Goal: Information Seeking & Learning: Learn about a topic

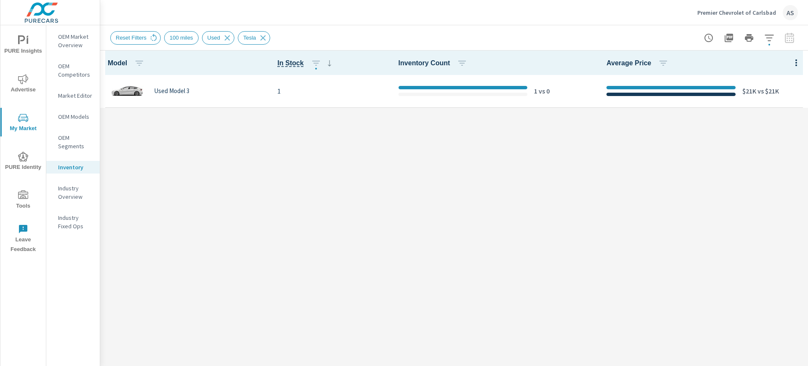
click at [24, 45] on span "PURE Insights" at bounding box center [23, 45] width 40 height 21
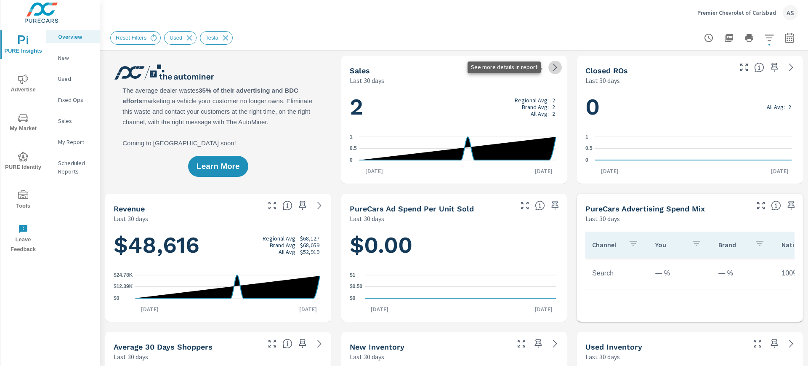
click at [550, 66] on icon at bounding box center [555, 67] width 10 height 10
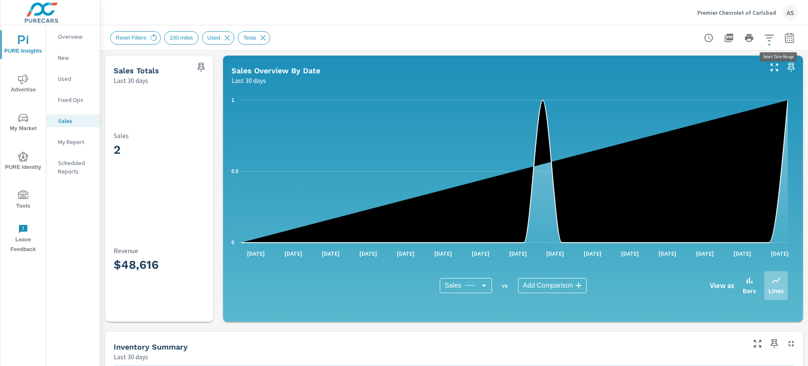
click at [785, 38] on icon "button" at bounding box center [790, 38] width 10 height 10
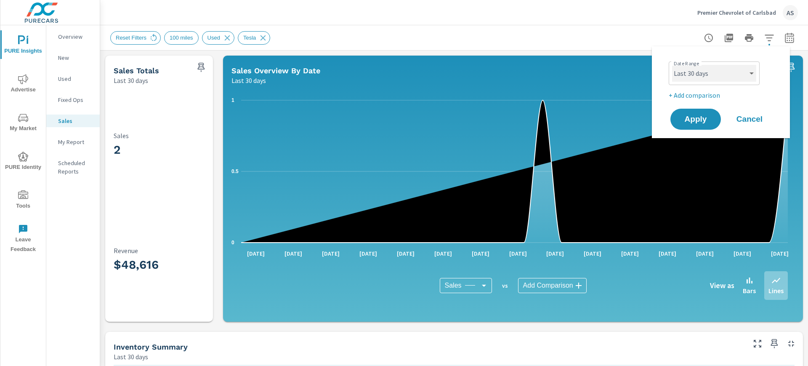
click at [741, 72] on select "Custom [DATE] Last week Last 7 days Last 14 days Last 30 days Last 45 days Last…" at bounding box center [714, 73] width 84 height 17
click at [672, 65] on select "Custom [DATE] Last week Last 7 days Last 14 days Last 30 days Last 45 days Last…" at bounding box center [714, 73] width 84 height 17
select select "Last 3 months"
click at [692, 119] on span "Apply" at bounding box center [695, 119] width 35 height 8
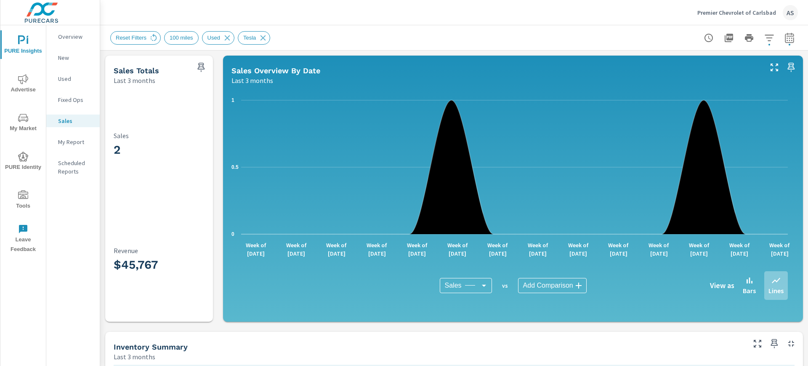
click at [553, 286] on body "PURE Insights Advertise My Market PURE Identity Tools Leave Feedback Overview N…" at bounding box center [404, 183] width 808 height 366
click at [631, 296] on div at bounding box center [404, 183] width 808 height 366
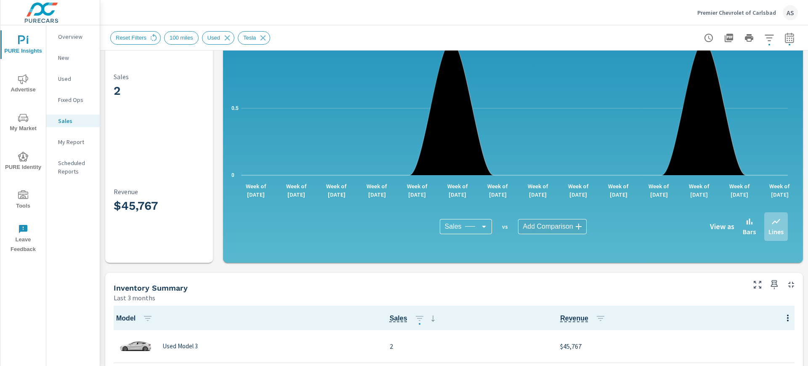
scroll to position [53, 0]
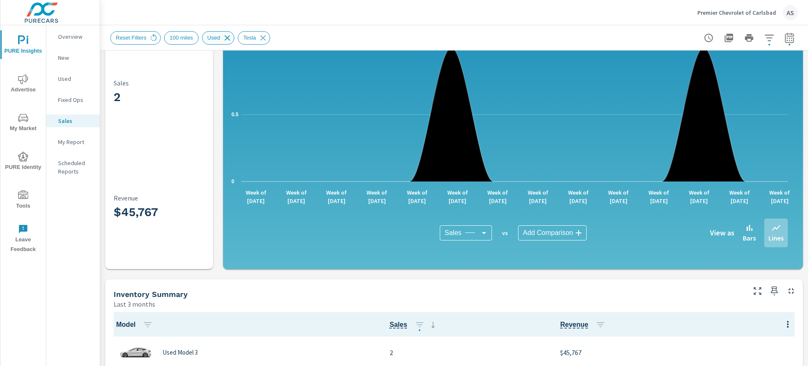
click at [225, 38] on icon at bounding box center [227, 37] width 5 height 5
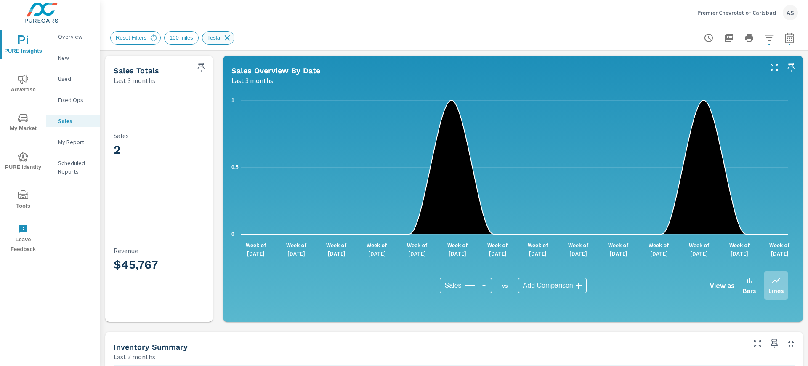
click at [225, 36] on icon at bounding box center [227, 37] width 5 height 5
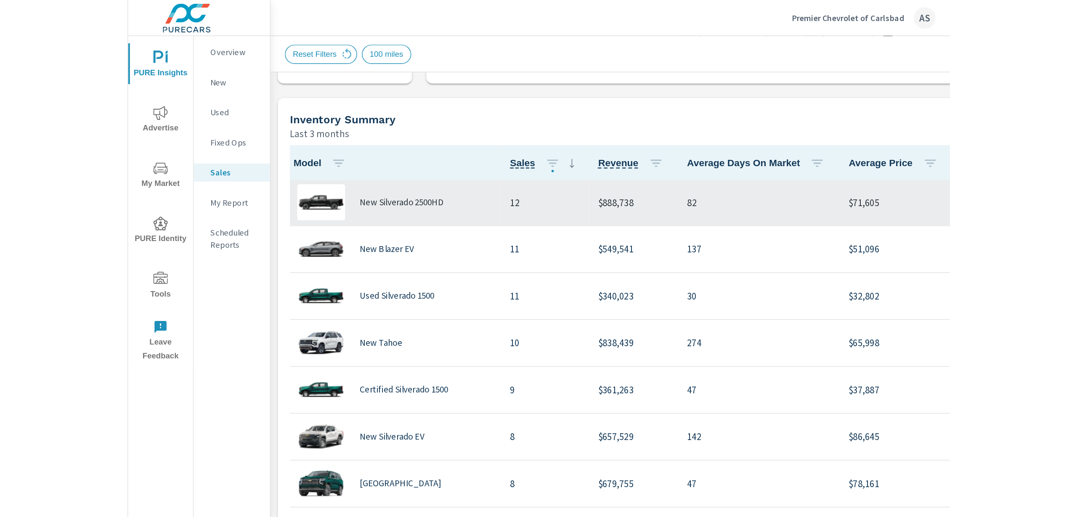
scroll to position [223, 0]
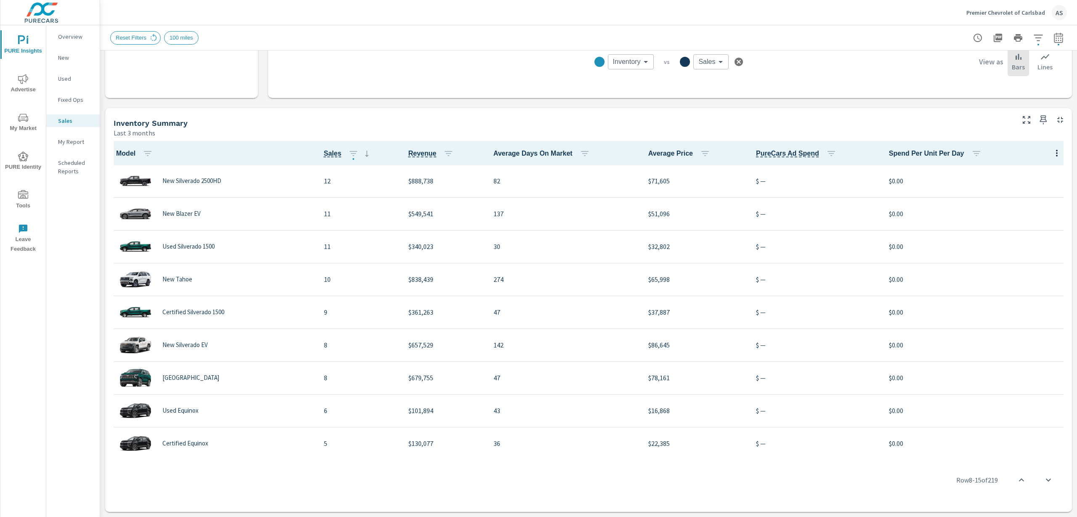
click at [808, 153] on icon "button" at bounding box center [1057, 153] width 10 height 10
click at [808, 211] on span "Customize columns..." at bounding box center [1038, 210] width 53 height 8
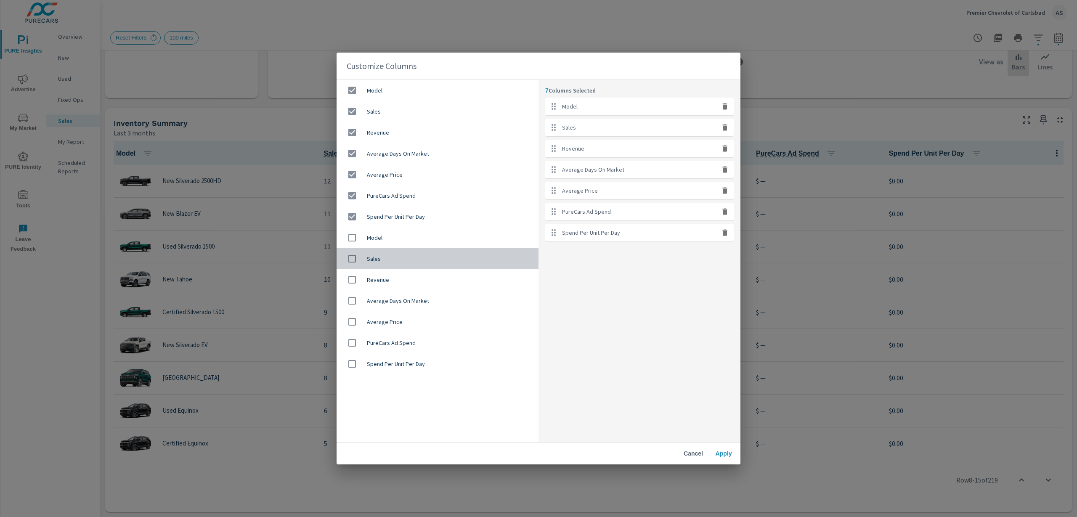
click at [371, 258] on span "Sales" at bounding box center [449, 259] width 165 height 8
checkbox input "true"
click at [727, 365] on span "Apply" at bounding box center [724, 454] width 20 height 8
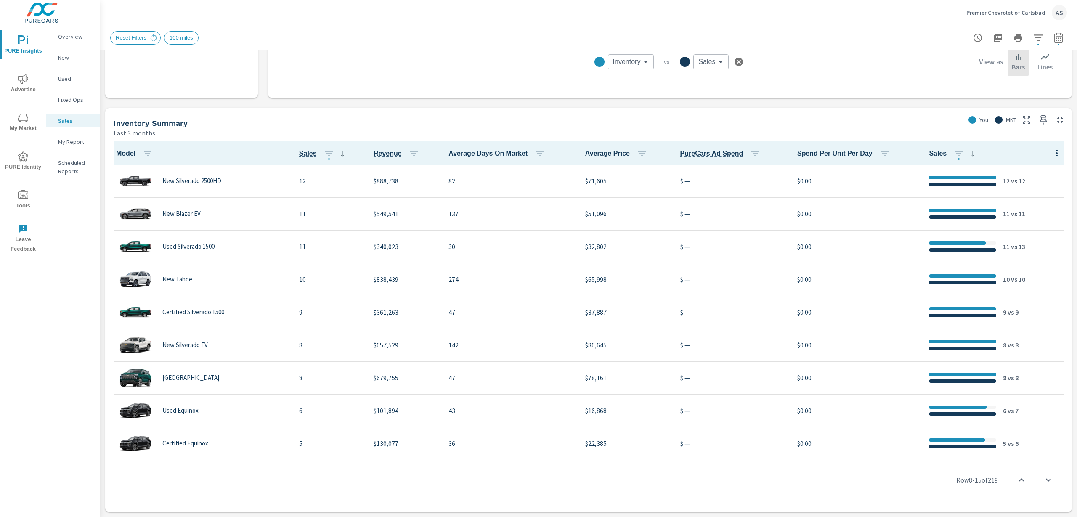
click at [808, 153] on icon "button" at bounding box center [1057, 153] width 2 height 7
click at [808, 187] on span "Market Comparison" at bounding box center [1038, 188] width 53 height 8
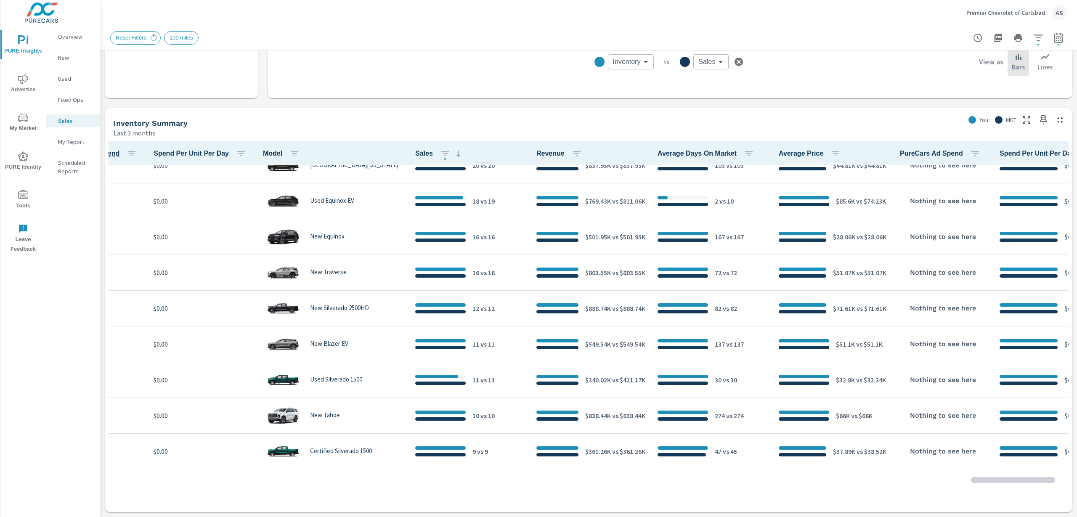
scroll to position [0, 527]
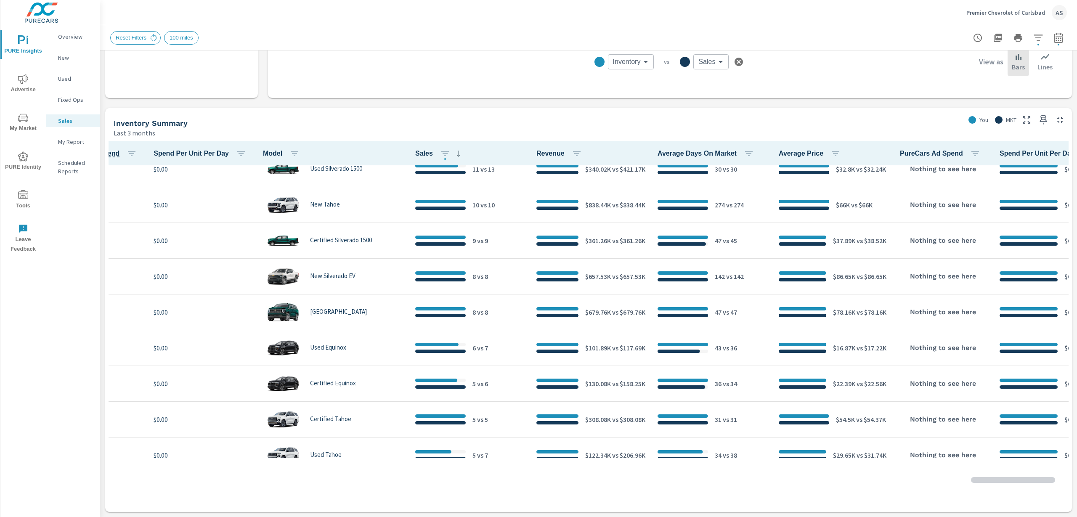
scroll to position [737, 527]
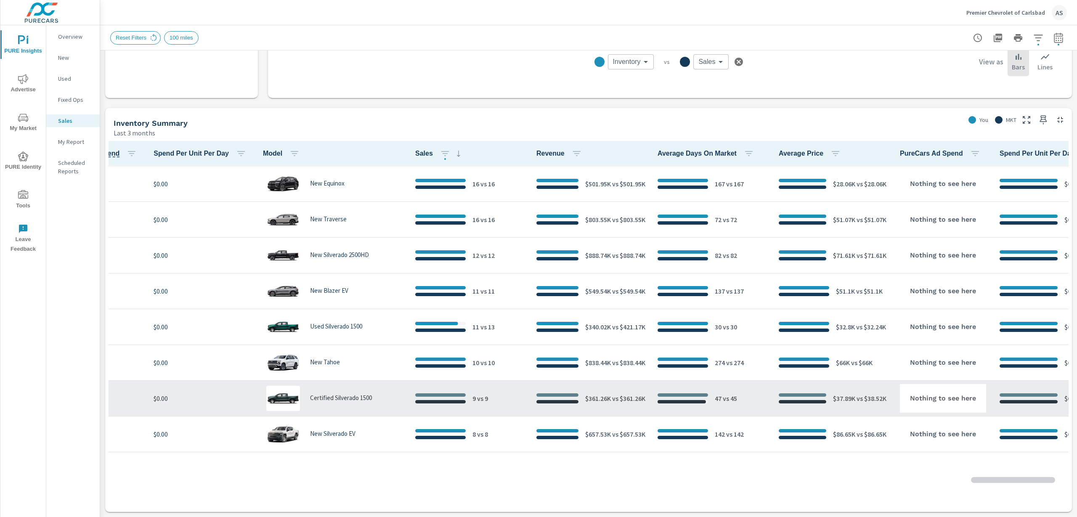
scroll to position [0, 527]
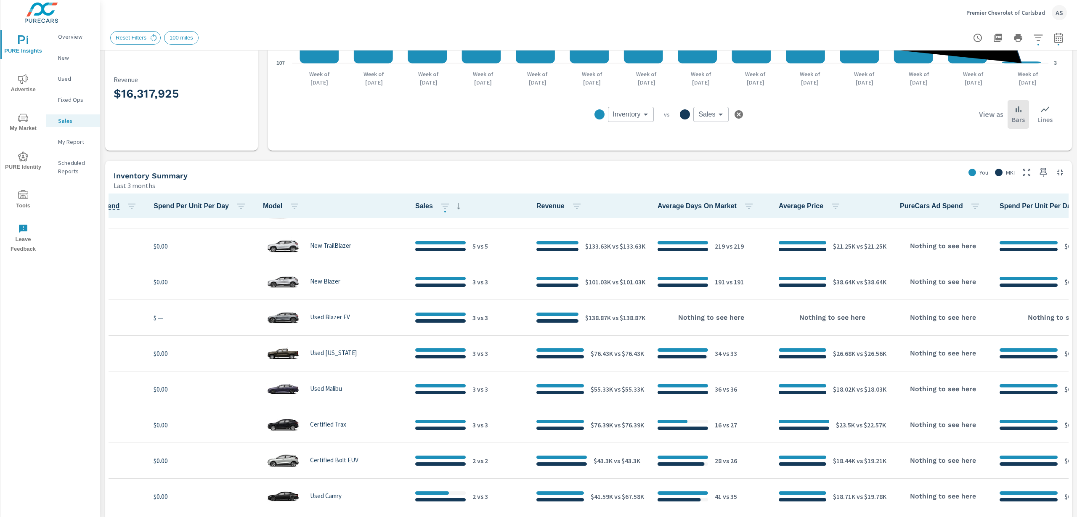
scroll to position [947, 527]
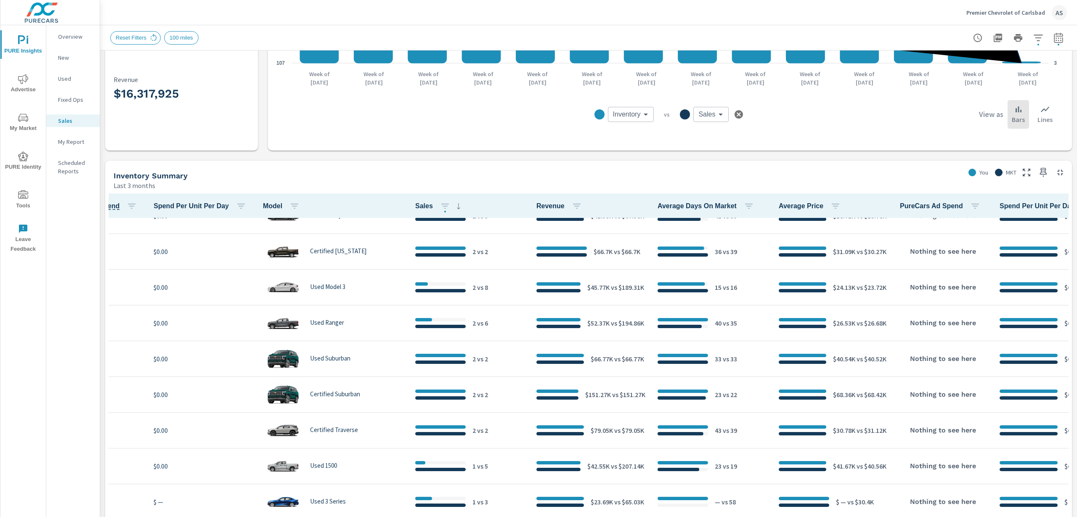
scroll to position [223, 0]
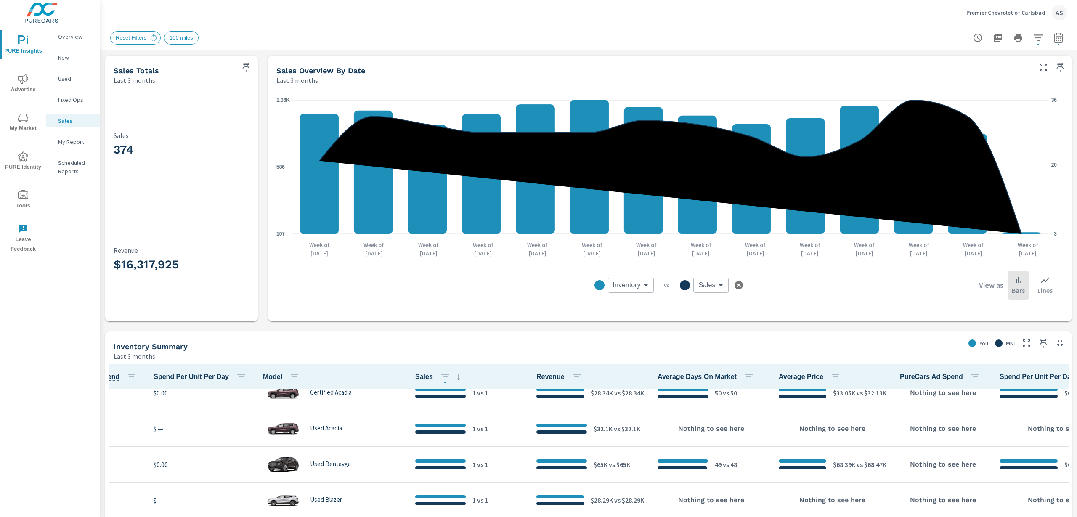
click at [24, 161] on span "PURE Identity" at bounding box center [23, 162] width 40 height 21
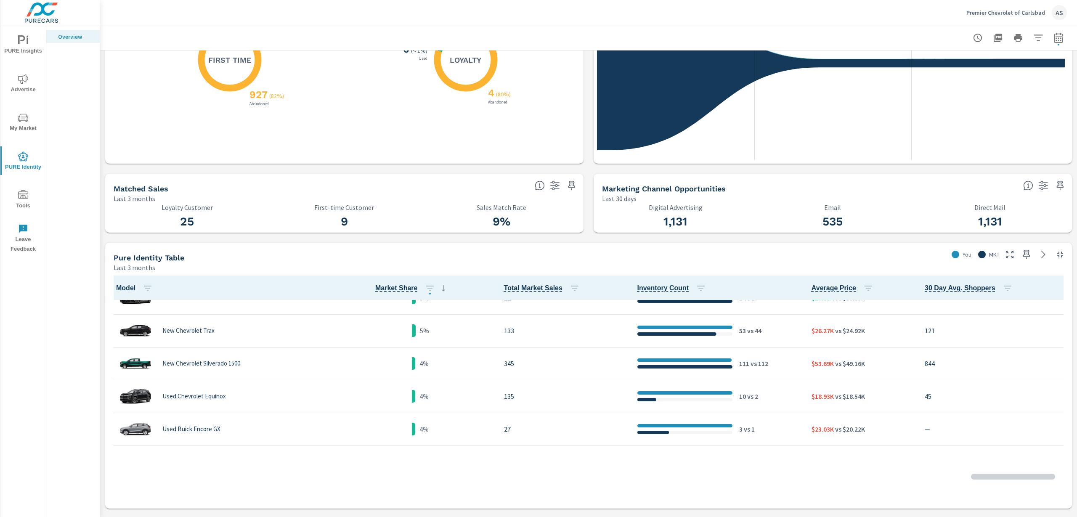
scroll to position [316, 0]
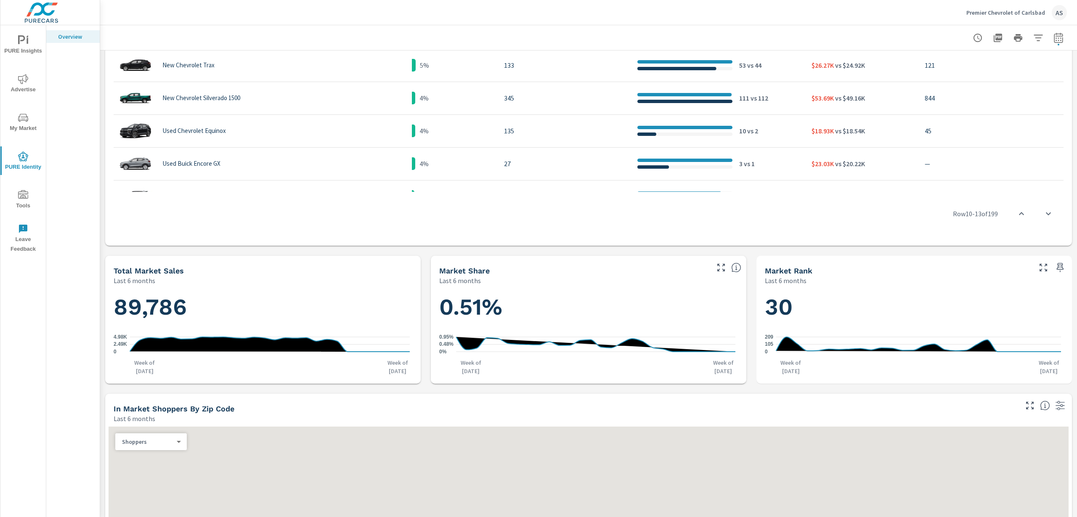
scroll to position [707, 0]
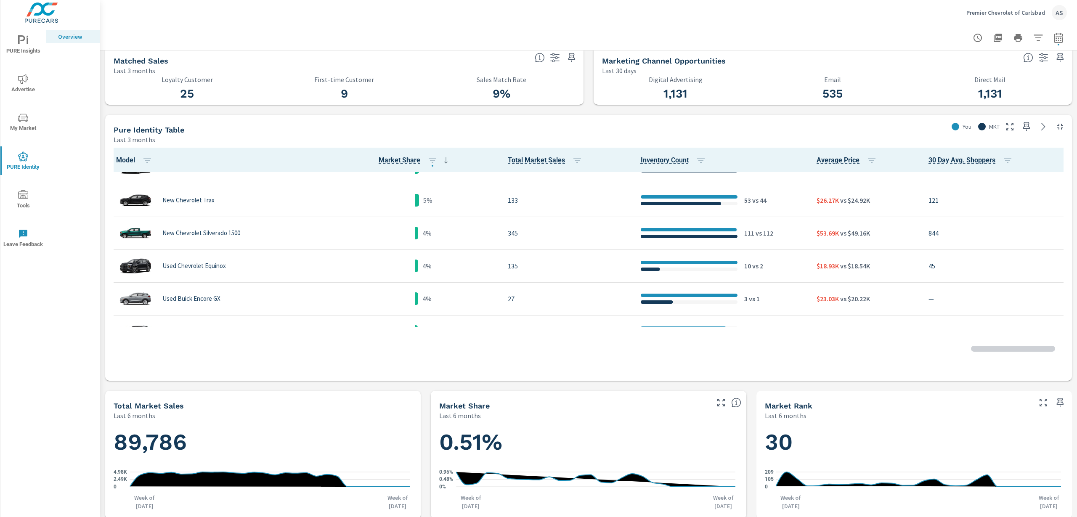
scroll to position [527, 0]
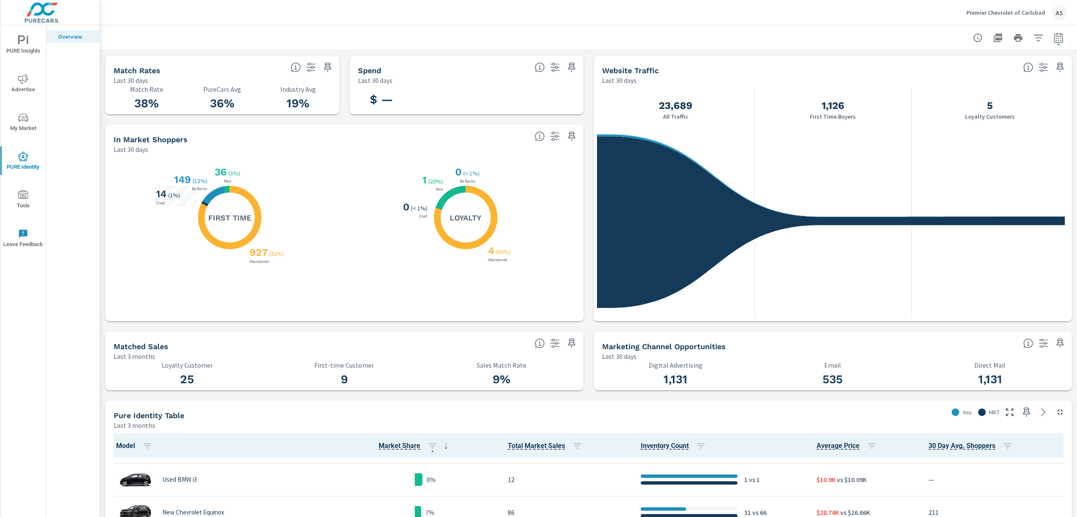
click at [23, 199] on icon "nav menu" at bounding box center [23, 195] width 10 height 10
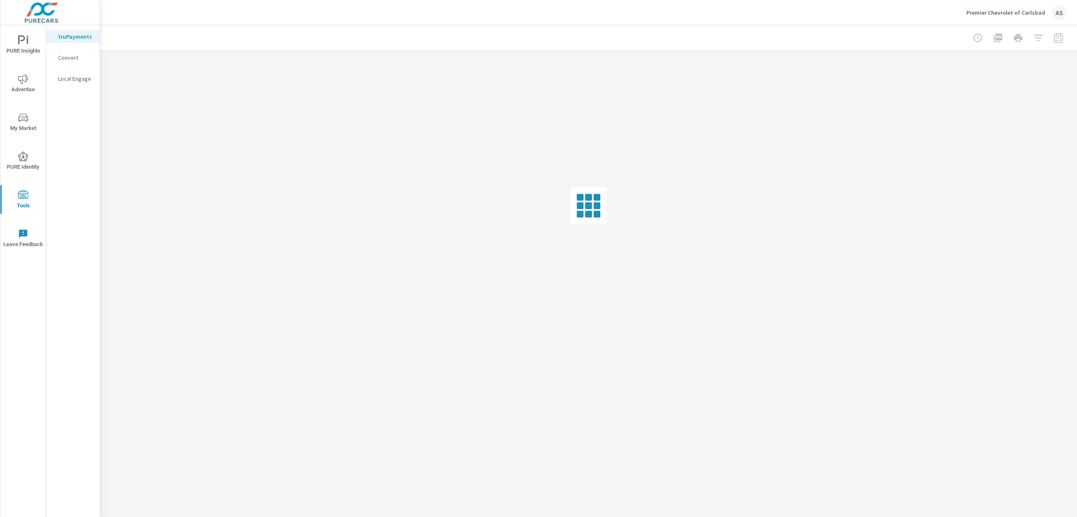
click at [17, 155] on span "PURE Identity" at bounding box center [23, 162] width 40 height 21
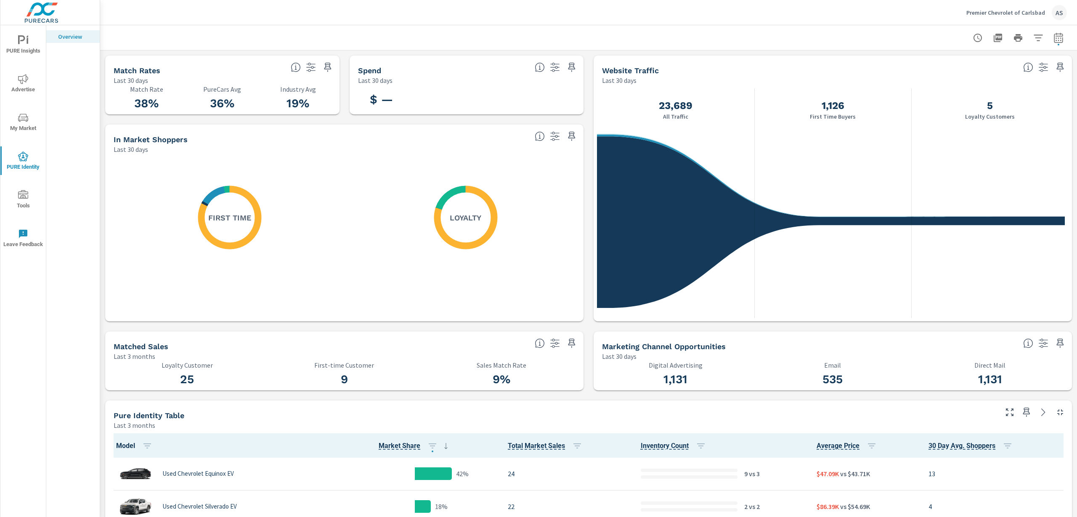
scroll to position [165, 0]
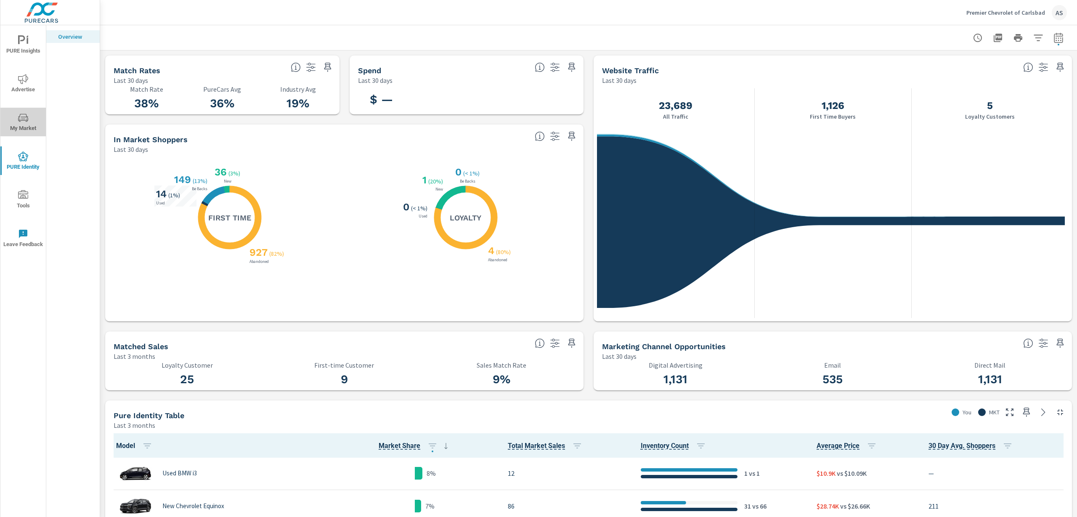
click at [28, 122] on icon "nav menu" at bounding box center [23, 118] width 10 height 10
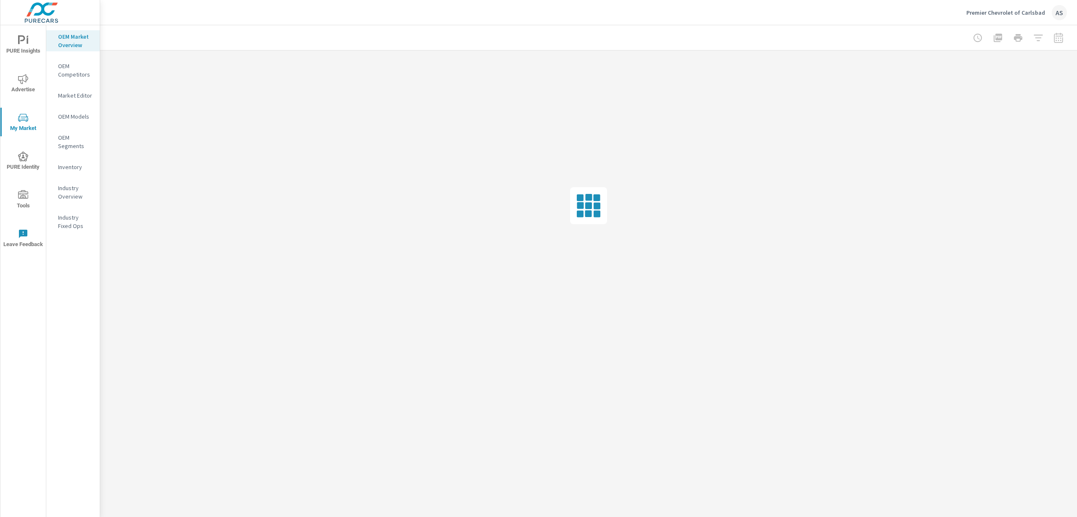
click at [72, 119] on p "OEM Models" at bounding box center [75, 116] width 35 height 8
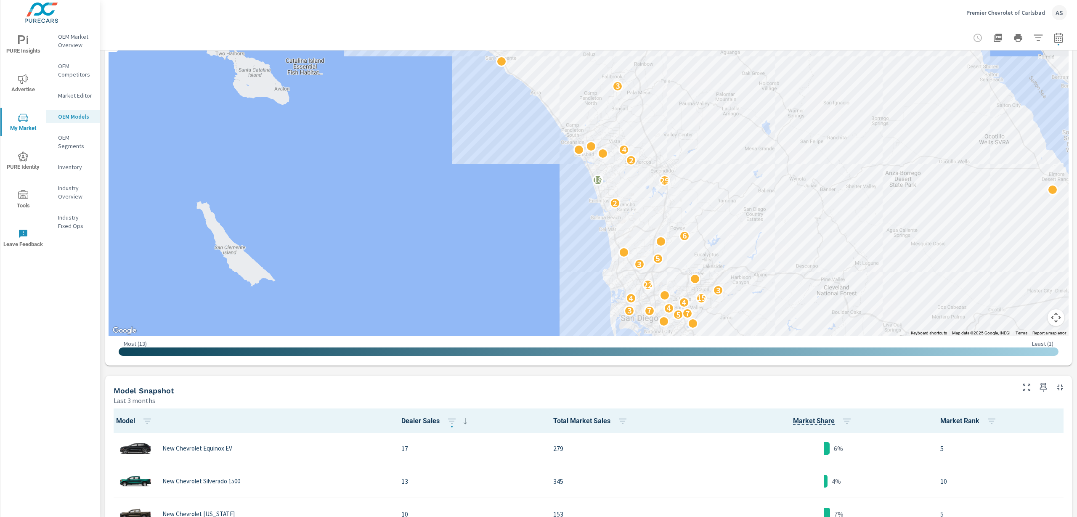
scroll to position [53, 0]
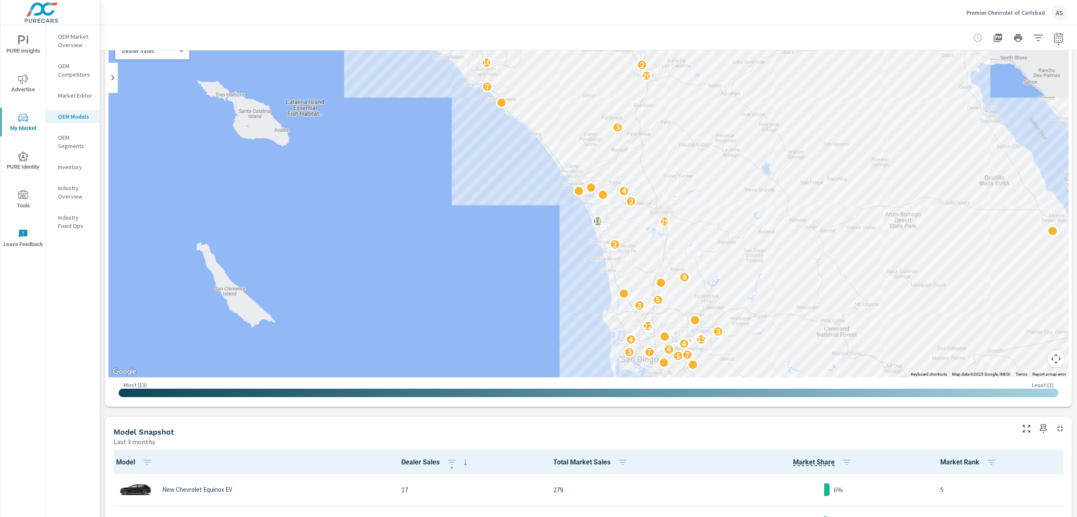
click at [80, 144] on p "OEM Segments" at bounding box center [75, 141] width 35 height 17
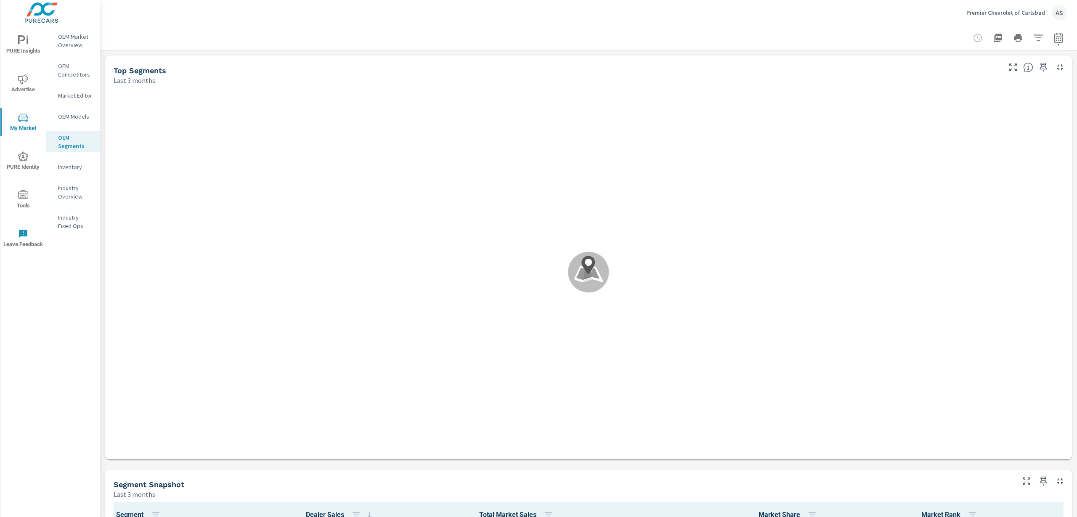
scroll to position [0, 0]
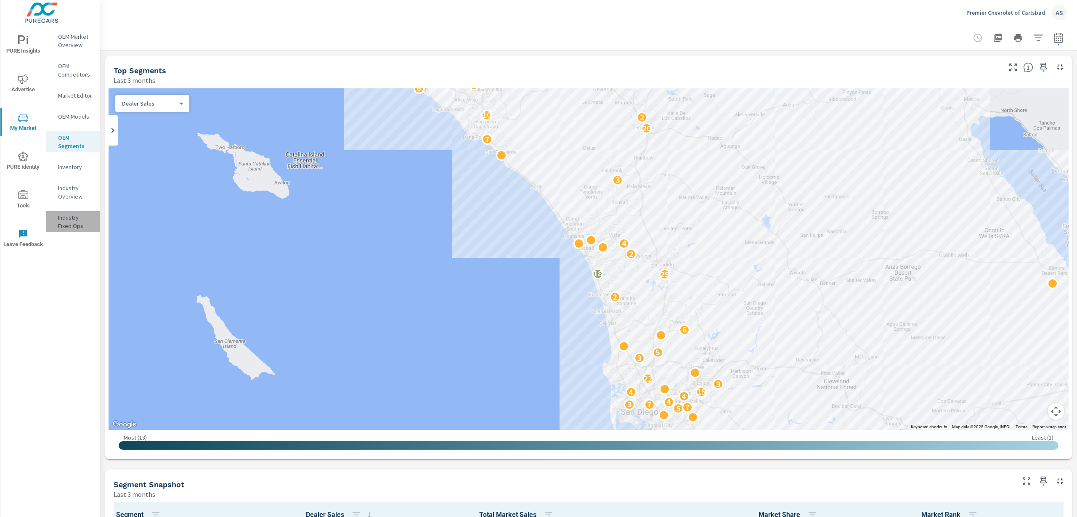
click at [64, 227] on p "Industry Fixed Ops" at bounding box center [75, 221] width 35 height 17
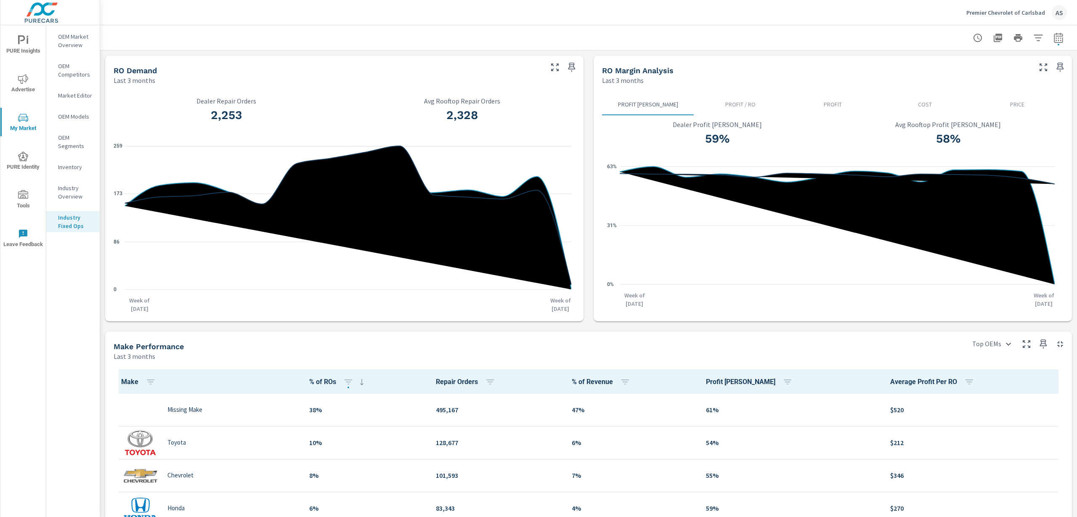
scroll to position [0, 0]
click at [72, 194] on p "Industry Overview" at bounding box center [75, 192] width 35 height 17
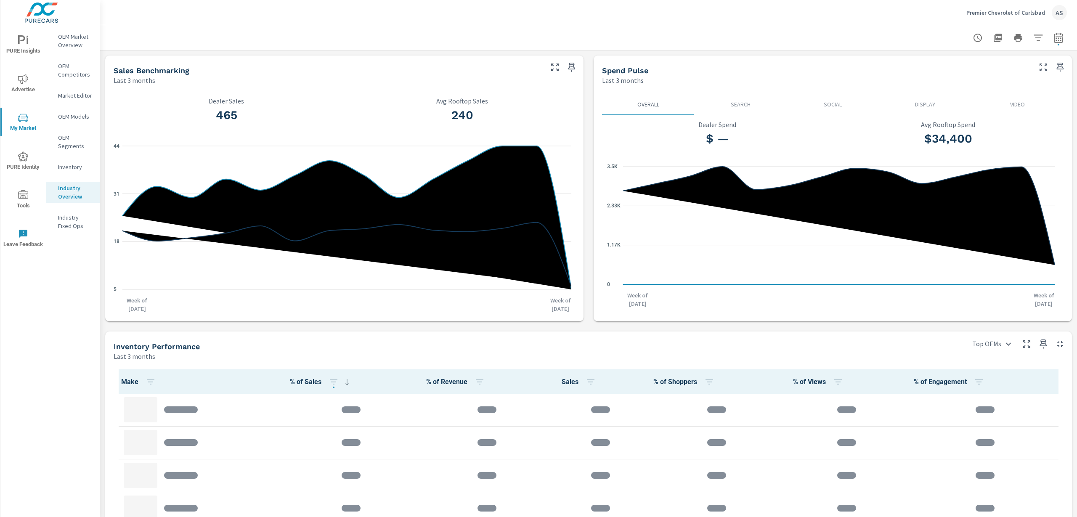
click at [59, 214] on p "Industry Fixed Ops" at bounding box center [75, 221] width 35 height 17
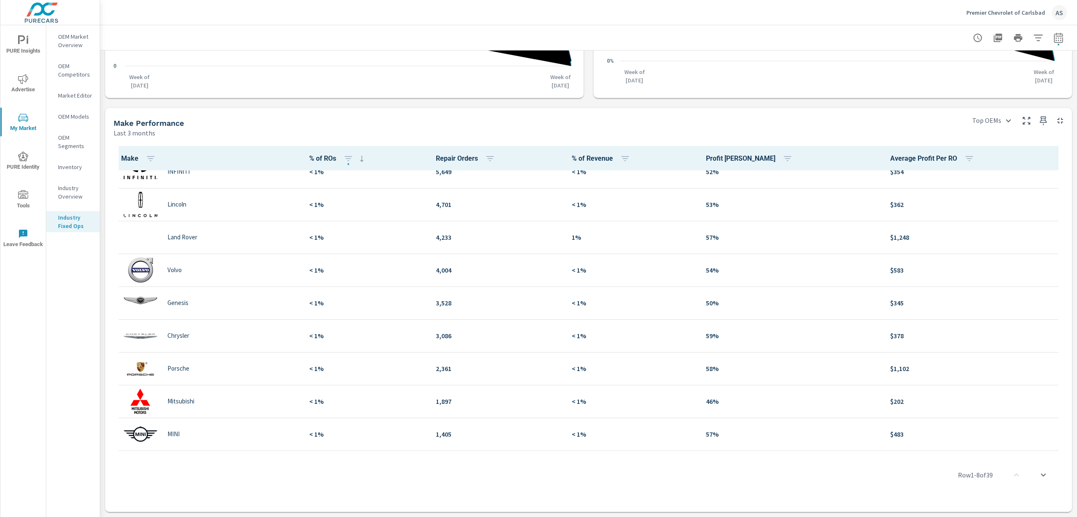
scroll to position [997, 0]
click at [24, 161] on icon "nav menu" at bounding box center [23, 157] width 10 height 10
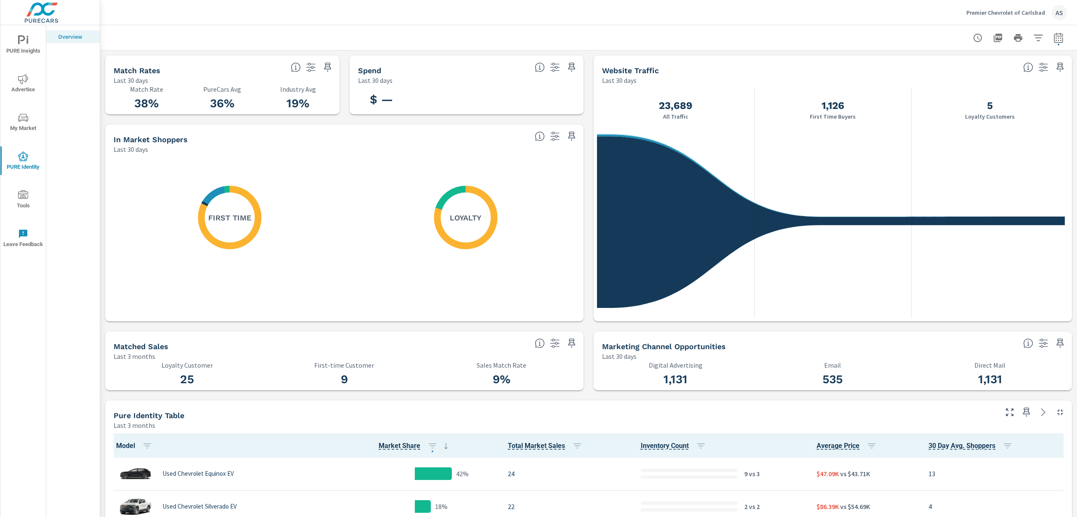
scroll to position [165, 0]
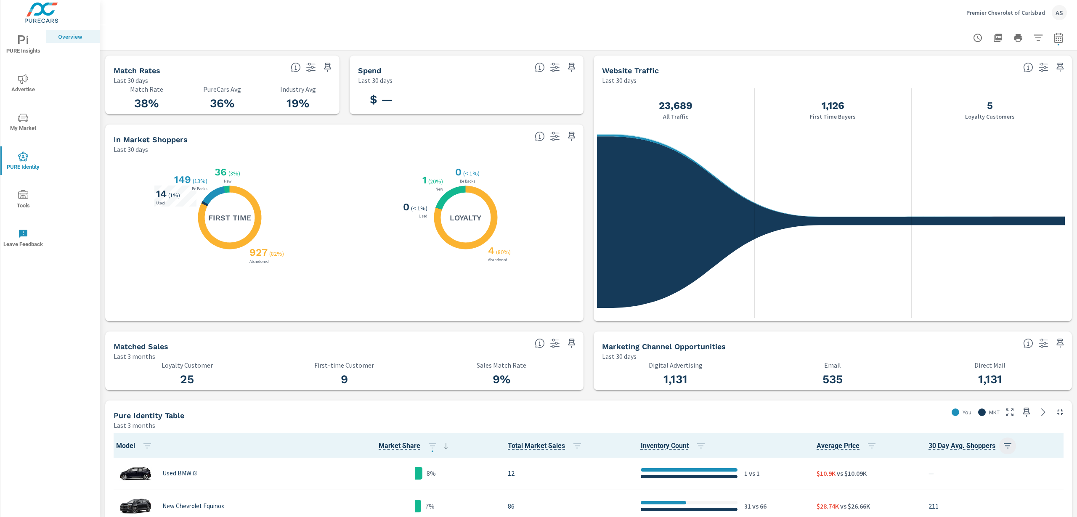
click at [808, 365] on icon "button" at bounding box center [1008, 446] width 10 height 10
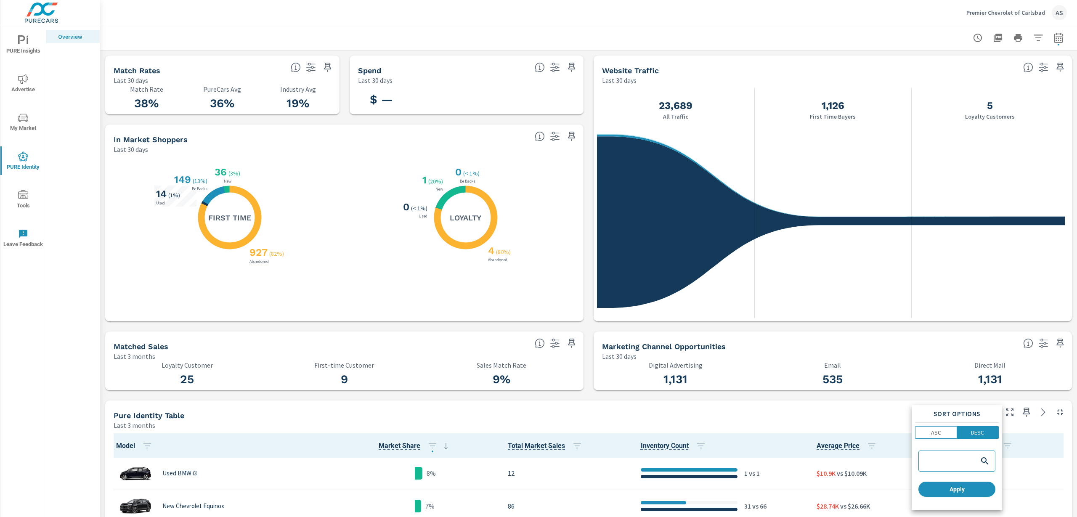
click at [808, 365] on div at bounding box center [538, 258] width 1077 height 517
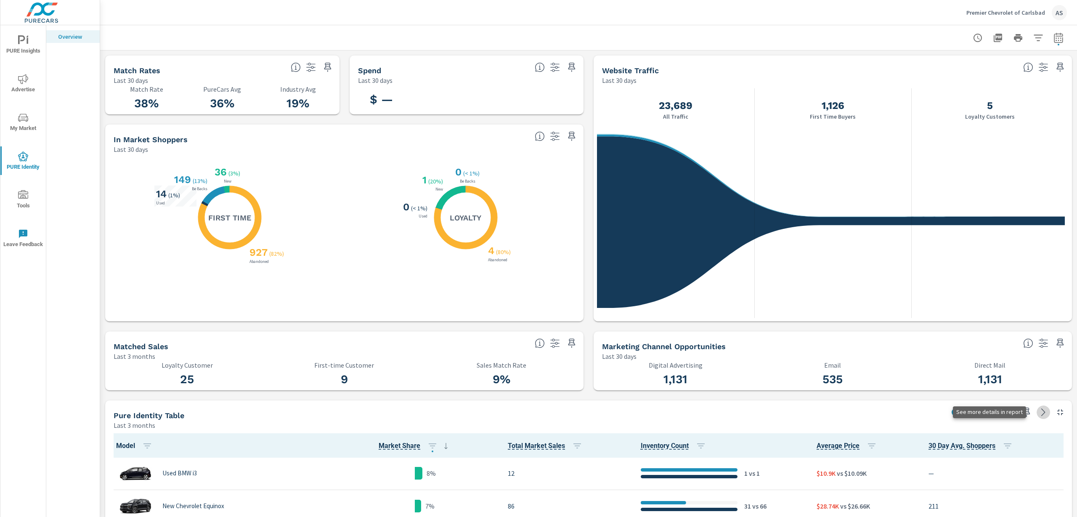
click at [808, 365] on icon at bounding box center [1044, 413] width 4 height 8
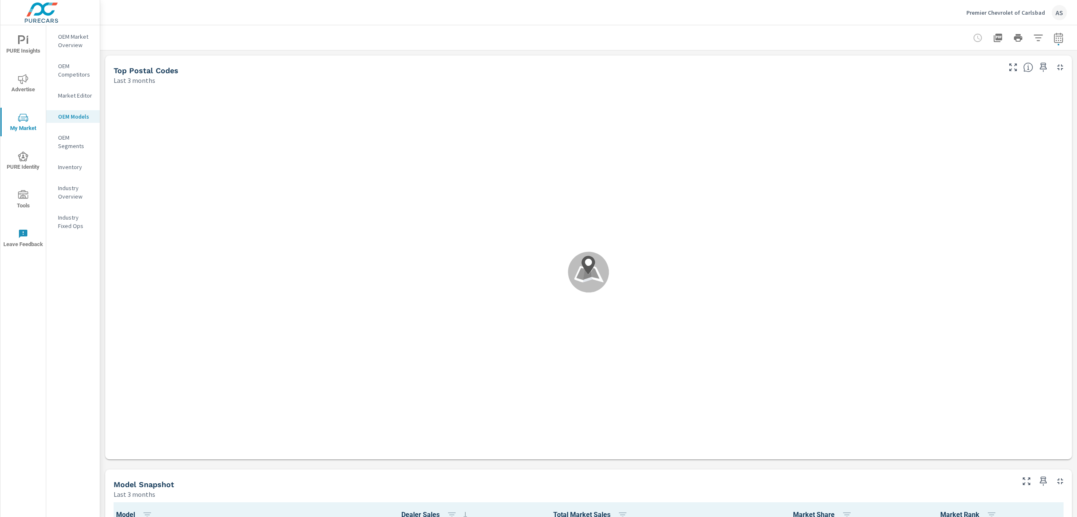
scroll to position [0, 0]
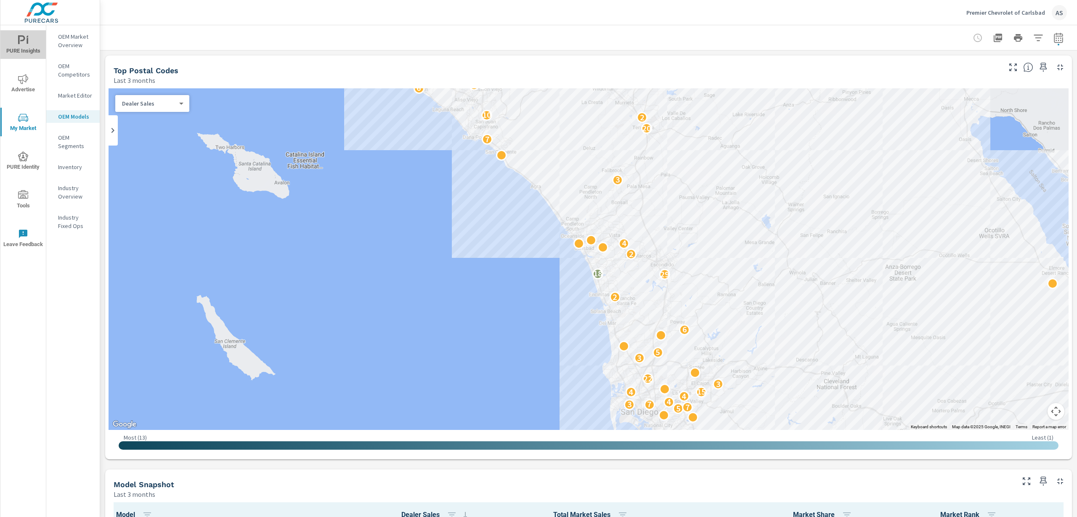
click at [23, 41] on icon "nav menu" at bounding box center [23, 40] width 10 height 10
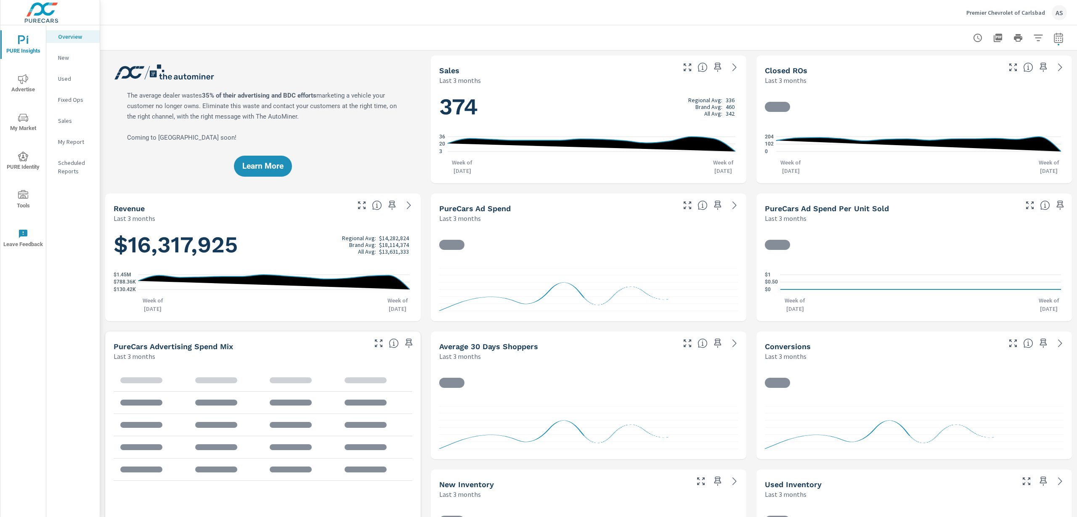
click at [73, 120] on p "Sales" at bounding box center [75, 121] width 35 height 8
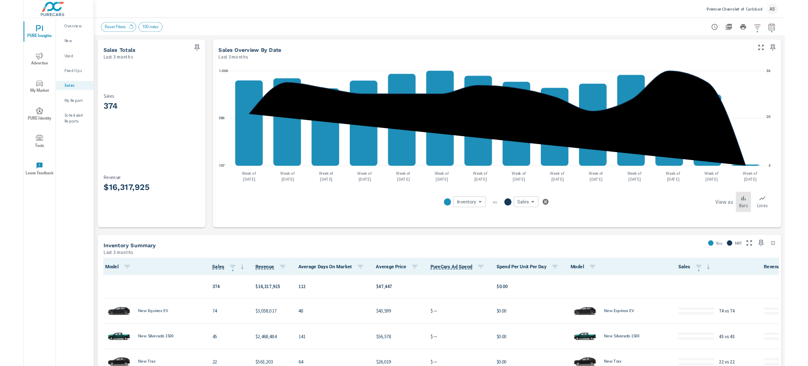
scroll to position [263, 0]
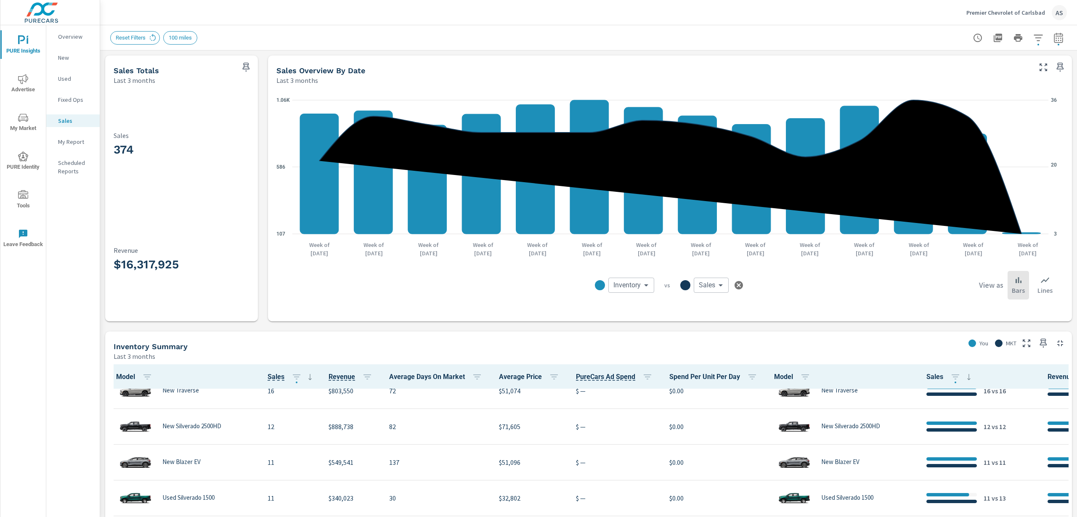
click at [808, 40] on icon "button" at bounding box center [1039, 38] width 10 height 10
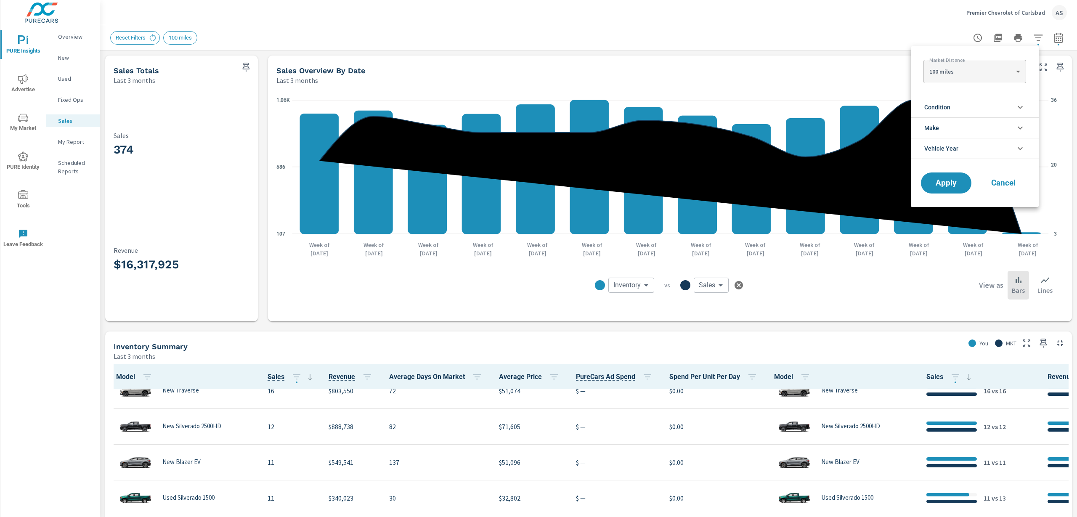
click at [808, 36] on div at bounding box center [538, 258] width 1077 height 517
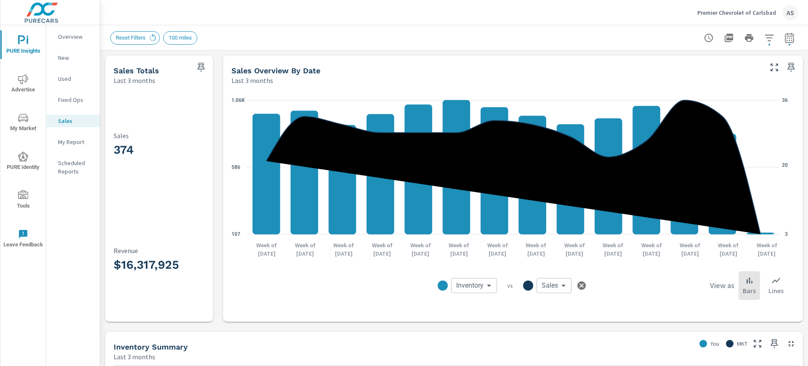
click at [39, 9] on img at bounding box center [41, 13] width 82 height 34
click at [38, 16] on img at bounding box center [41, 13] width 82 height 34
click at [26, 41] on icon "nav menu" at bounding box center [23, 40] width 10 height 10
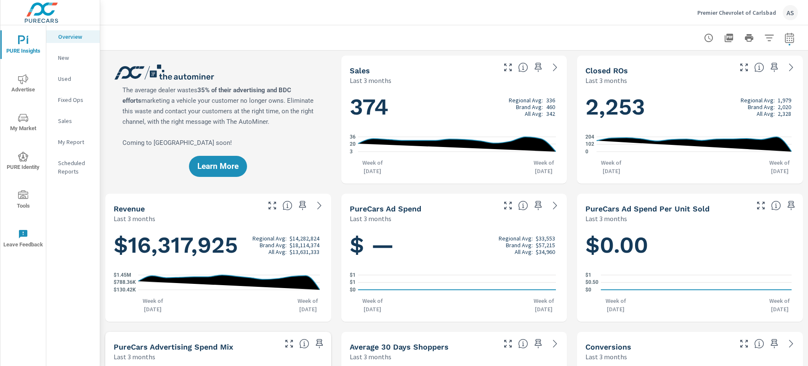
scroll to position [0, 0]
click at [44, 14] on img at bounding box center [41, 13] width 82 height 34
click at [755, 11] on p "Premier Chevrolet of Carlsbad" at bounding box center [736, 13] width 79 height 8
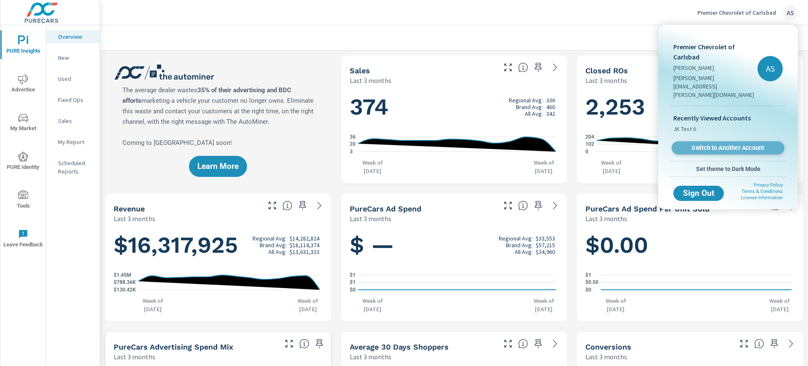
click at [742, 144] on span "Switch to Another Account" at bounding box center [727, 148] width 103 height 8
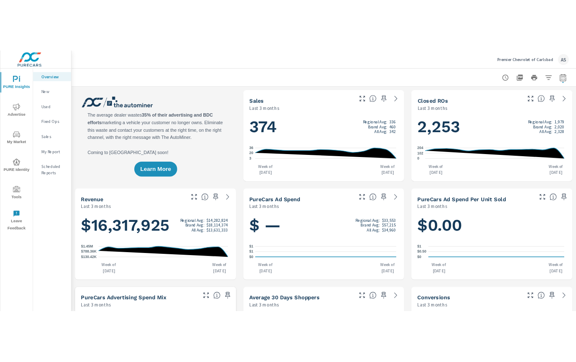
scroll to position [0, 0]
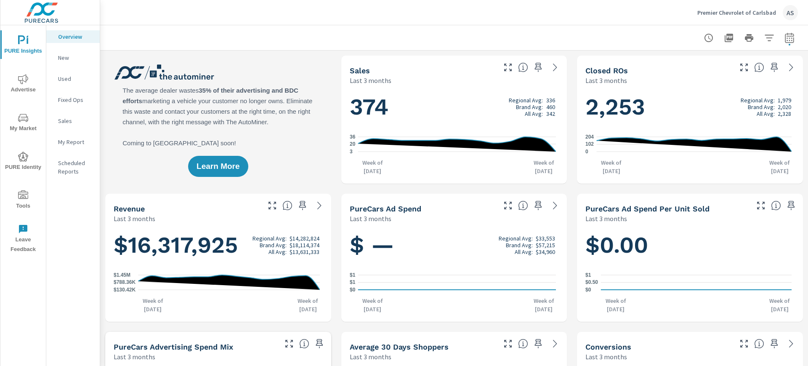
click at [758, 12] on p "Premier Chevrolet of Carlsbad" at bounding box center [736, 13] width 79 height 8
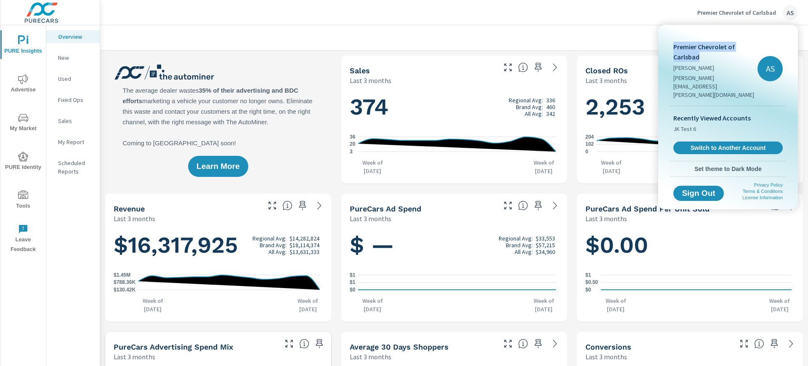
drag, startPoint x: 674, startPoint y: 45, endPoint x: 701, endPoint y: 57, distance: 29.6
click at [701, 57] on p "Premier Chevrolet of Carlsbad" at bounding box center [715, 52] width 84 height 20
copy p "Premier Chevrolet of Carlsbad"
click at [536, 35] on div at bounding box center [404, 183] width 808 height 366
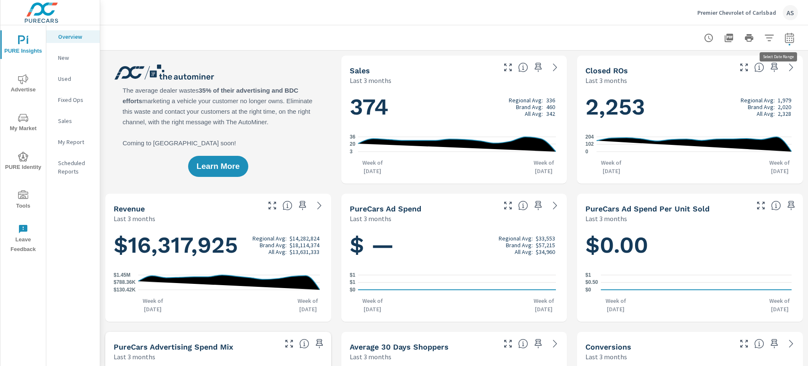
click at [785, 42] on icon "button" at bounding box center [789, 37] width 9 height 10
select select "Last 3 months"
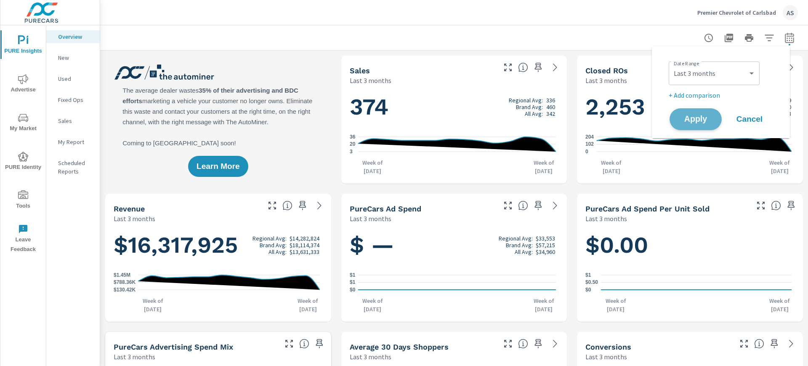
click at [697, 119] on span "Apply" at bounding box center [695, 119] width 35 height 8
